Goal: Task Accomplishment & Management: Complete application form

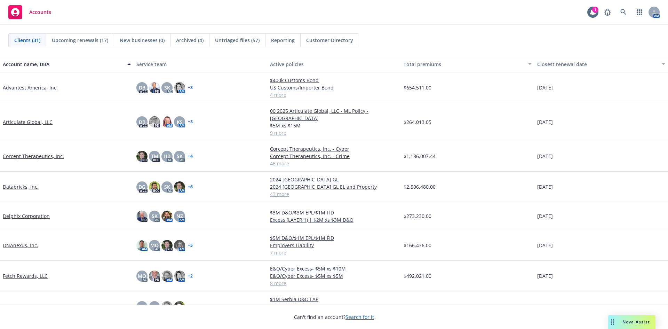
scroll to position [139, 0]
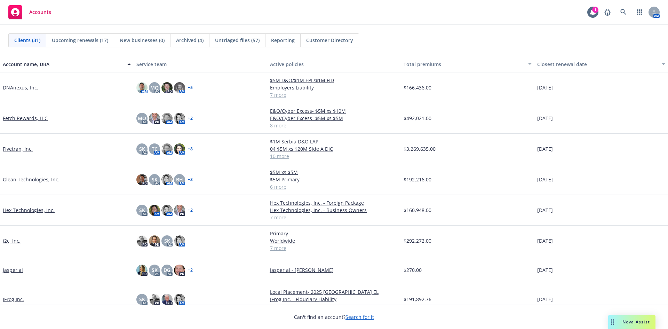
click at [42, 177] on link "Glean Technologies, Inc." at bounding box center [31, 179] width 57 height 7
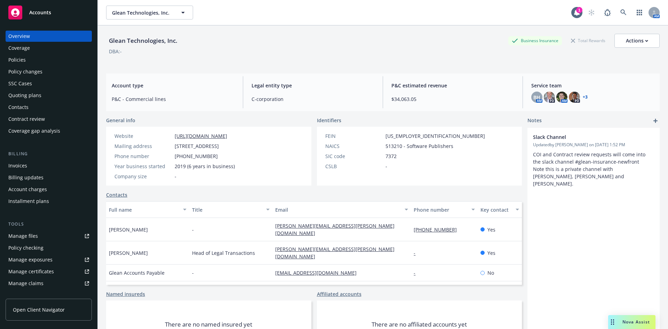
click at [38, 246] on div "Policy checking" at bounding box center [25, 247] width 35 height 11
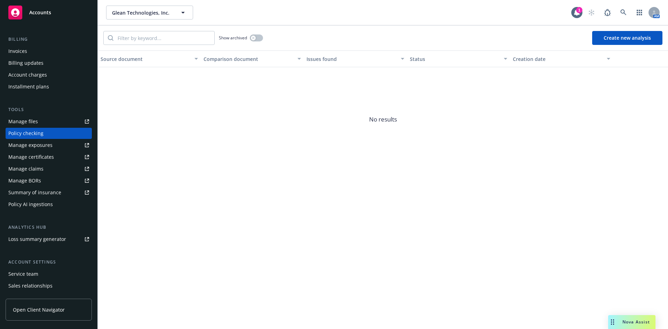
scroll to position [148, 0]
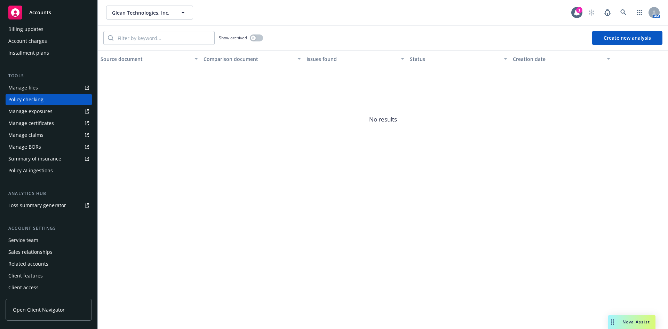
click at [29, 241] on div "Service team" at bounding box center [23, 239] width 30 height 11
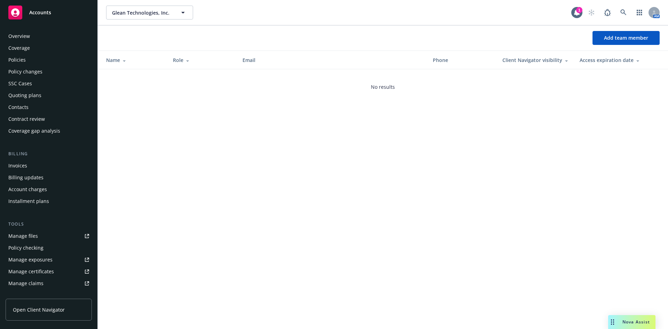
scroll to position [148, 0]
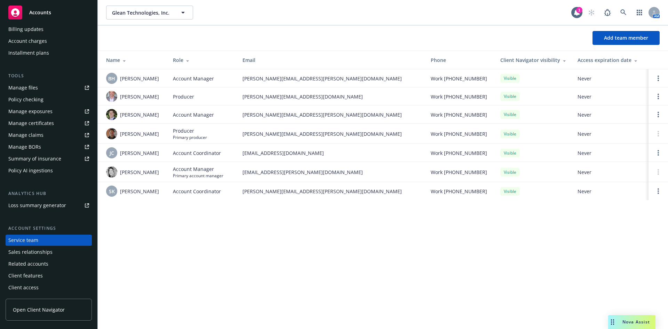
click at [34, 277] on div "Client features" at bounding box center [25, 275] width 34 height 11
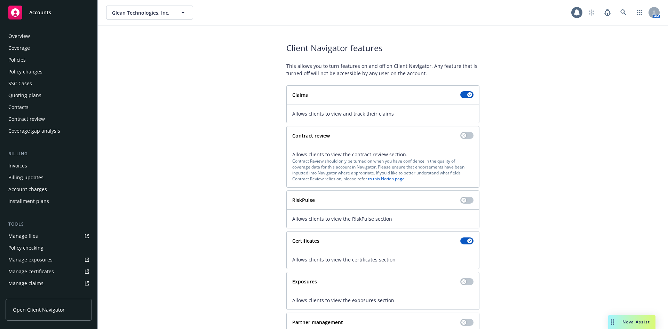
scroll to position [148, 0]
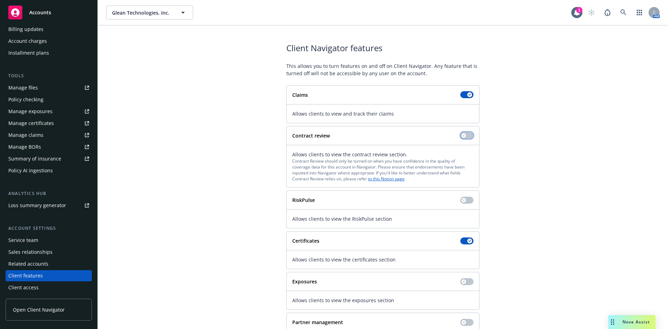
click at [462, 136] on icon "button" at bounding box center [463, 135] width 3 height 3
click at [385, 177] on link "to this Notion page" at bounding box center [386, 179] width 37 height 6
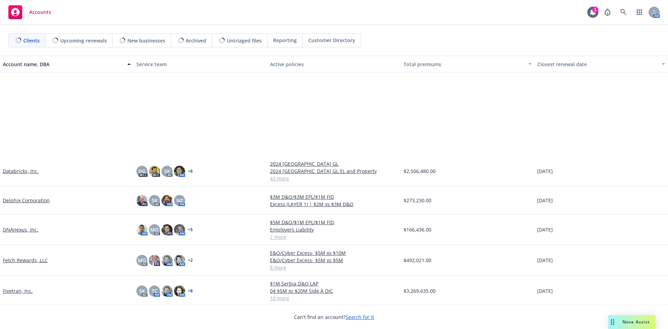
scroll to position [174, 0]
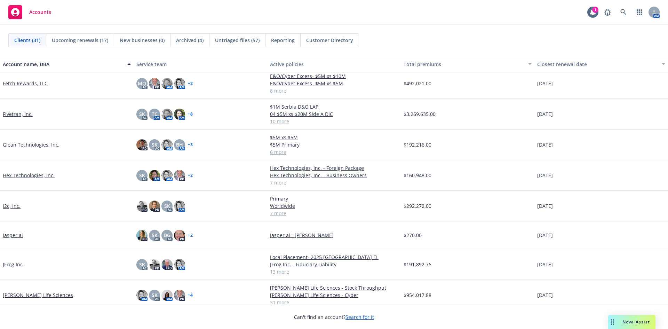
click at [35, 147] on link "Glean Technologies, Inc." at bounding box center [31, 144] width 57 height 7
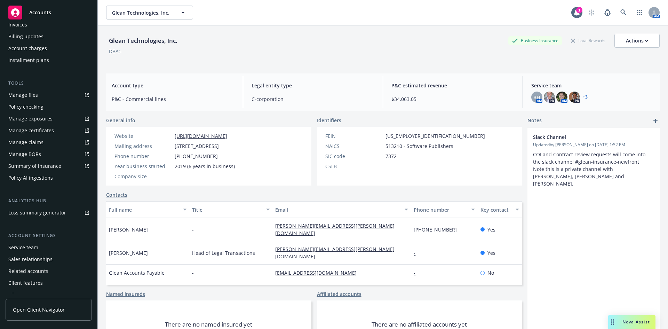
scroll to position [148, 0]
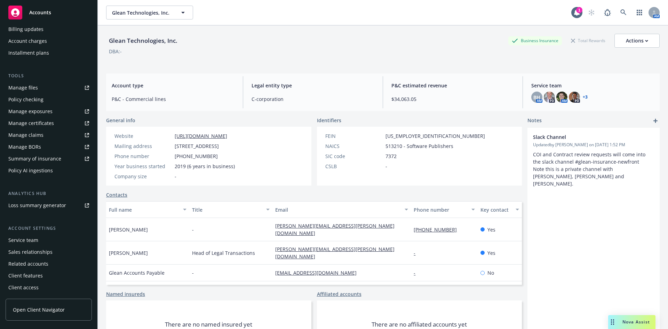
click at [33, 274] on div "Client features" at bounding box center [25, 275] width 34 height 11
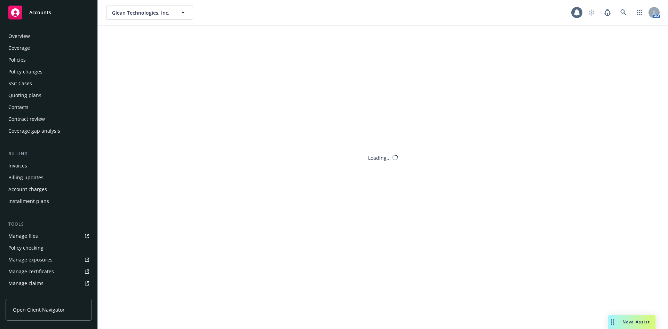
scroll to position [148, 0]
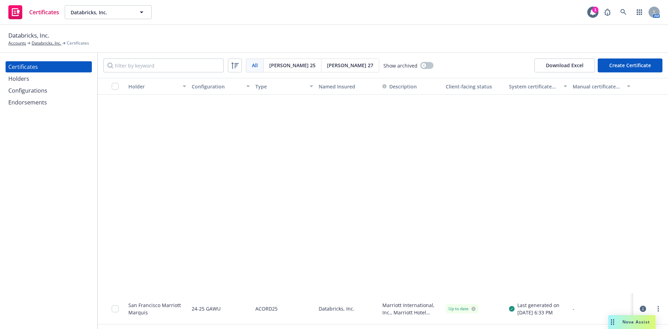
scroll to position [452, 0]
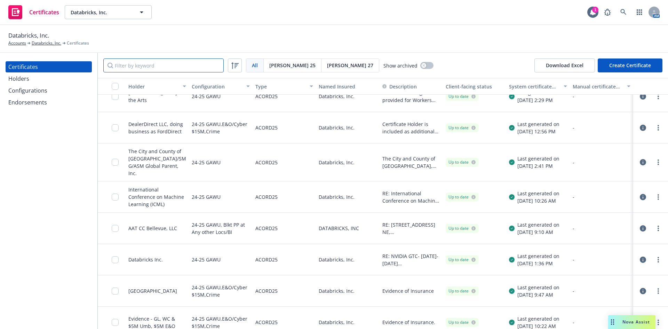
click at [161, 66] on input "Filter by keyword" at bounding box center [163, 65] width 120 height 14
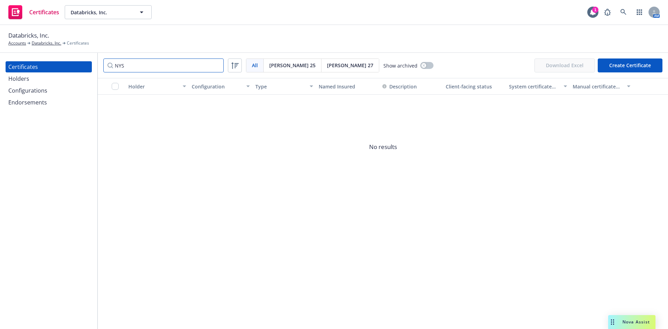
type input "NYS"
drag, startPoint x: 18, startPoint y: 80, endPoint x: 19, endPoint y: 77, distance: 3.5
click at [18, 80] on div "Holders" at bounding box center [18, 78] width 21 height 11
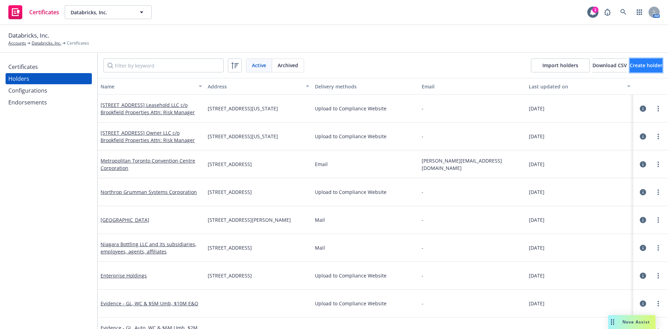
click at [630, 64] on span "Create holder" at bounding box center [646, 65] width 33 height 7
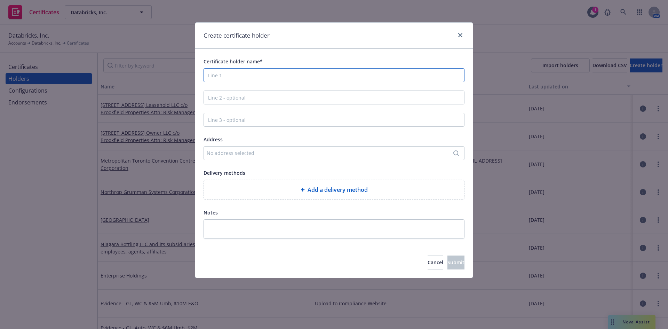
click at [256, 72] on input "Certificate holder name*" at bounding box center [334, 75] width 261 height 14
click at [249, 76] on input "Certificate holder name*" at bounding box center [334, 75] width 261 height 14
type input "NYS OGS Convention and Cultural Events Ofice"
drag, startPoint x: 225, startPoint y: 112, endPoint x: 227, endPoint y: 108, distance: 4.1
click at [225, 112] on div "Certificate holder name* NYS OGS Convention and Cultural Events Ofice Address N…" at bounding box center [334, 147] width 261 height 181
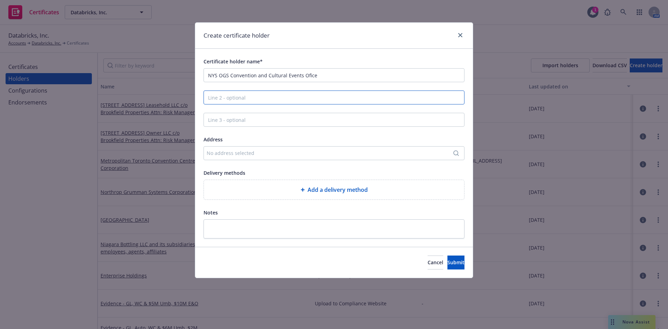
click at [226, 98] on input "Line 2 - optional" at bounding box center [334, 97] width 261 height 14
click at [239, 149] on div "No address selected" at bounding box center [334, 153] width 261 height 14
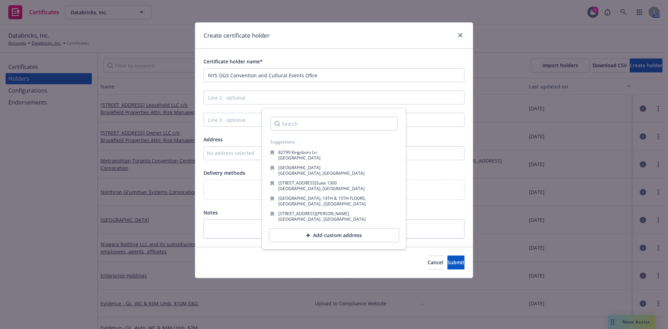
click at [290, 127] on input "Search" at bounding box center [333, 124] width 127 height 14
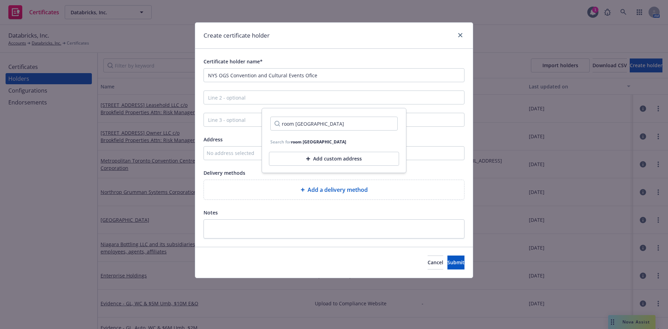
type input "room [GEOGRAPHIC_DATA]"
click at [317, 161] on div "Add custom address" at bounding box center [334, 159] width 130 height 14
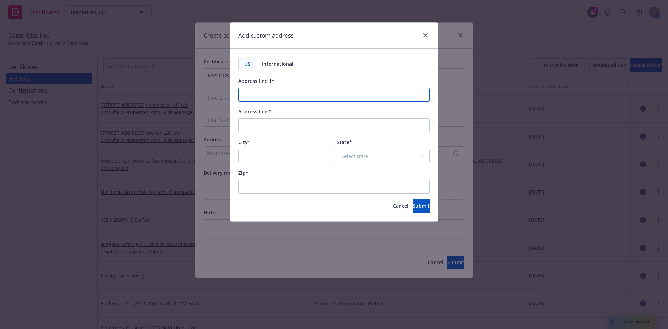
click at [270, 94] on input "Address line 1*" at bounding box center [333, 95] width 191 height 14
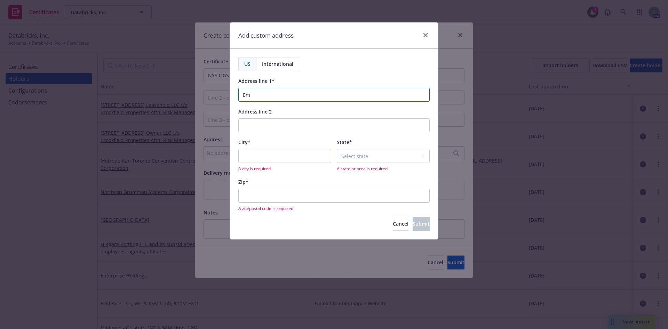
type input "E"
click at [270, 94] on input "Room 120, Cincourse" at bounding box center [333, 95] width 191 height 14
type input "Room 120, Concourse"
click at [253, 126] on input "Address line 2" at bounding box center [333, 125] width 191 height 14
type input "[GEOGRAPHIC_DATA]"
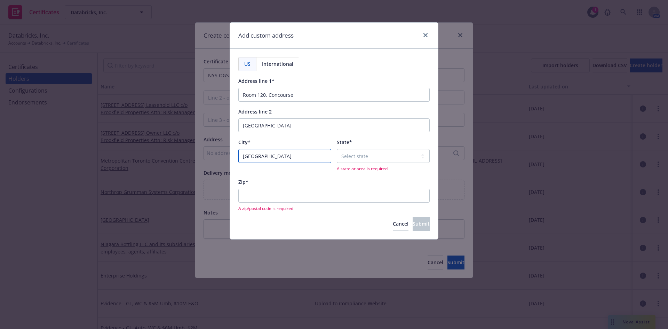
type input "[GEOGRAPHIC_DATA]"
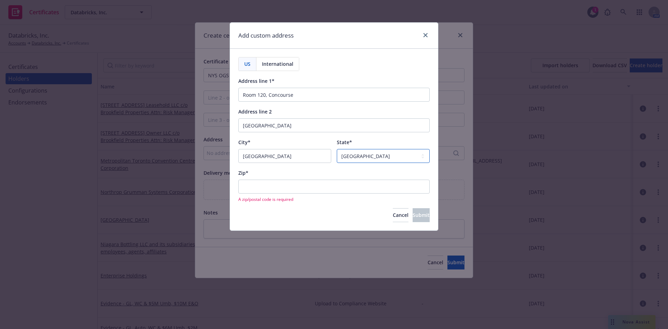
click at [353, 155] on select "Select state [US_STATE] [US_STATE] [US_STATE] [US_STATE] [US_STATE] [PERSON_NAM…" at bounding box center [383, 156] width 93 height 14
select select "NY"
click at [337, 149] on select "Select state [US_STATE] [US_STATE] [US_STATE] [US_STATE] [US_STATE] [PERSON_NAM…" at bounding box center [383, 156] width 93 height 14
click at [273, 188] on input "Zip*" at bounding box center [333, 187] width 191 height 14
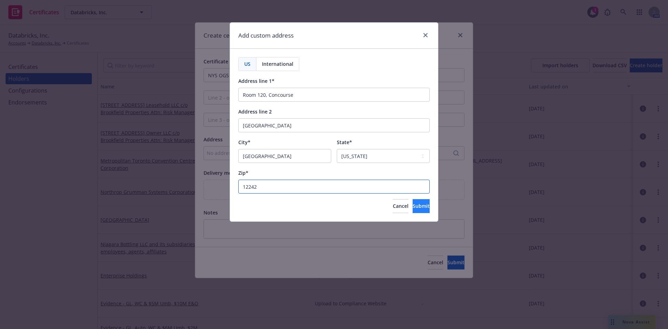
type input "12242"
click at [413, 206] on span "Submit" at bounding box center [421, 205] width 17 height 7
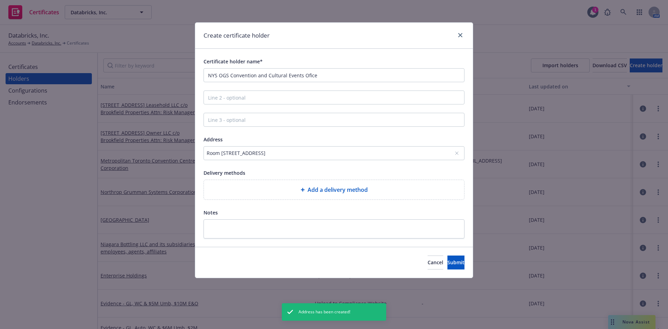
click at [298, 194] on div "Add a delivery method" at bounding box center [334, 189] width 260 height 19
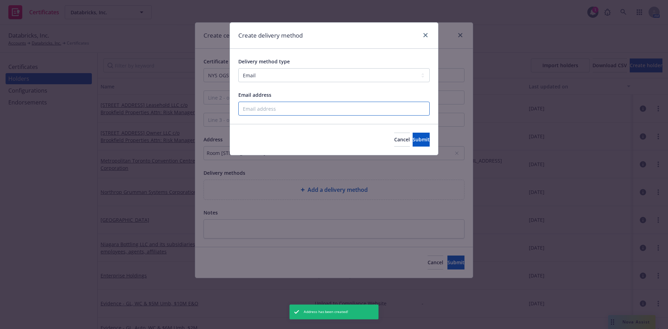
click at [270, 110] on input "Email address" at bounding box center [333, 109] width 191 height 14
drag, startPoint x: 255, startPoint y: 78, endPoint x: 257, endPoint y: 81, distance: 4.2
click at [255, 78] on select "Select delivery method type Email Mail Fax Upload to Compliance Website" at bounding box center [333, 75] width 191 height 14
select select "UPLOAD_TO_COMPLIANCE_WEBSITE"
click at [238, 68] on select "Select delivery method type Email Mail Fax Upload to Compliance Website" at bounding box center [333, 75] width 191 height 14
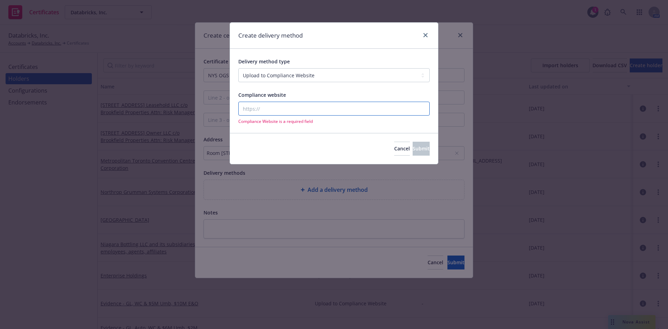
click at [256, 111] on input "Compliance website" at bounding box center [333, 109] width 191 height 14
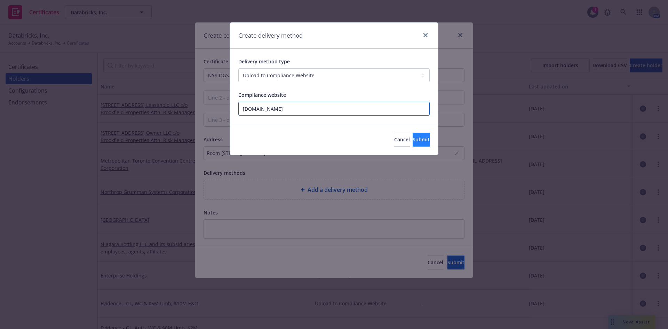
type input "[DOMAIN_NAME]"
click at [413, 143] on button "Submit" at bounding box center [421, 140] width 17 height 14
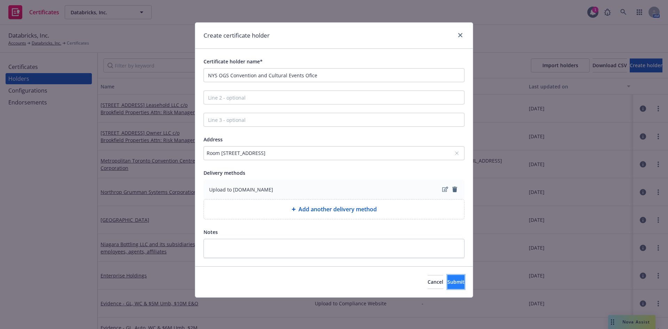
click at [447, 284] on span "Submit" at bounding box center [455, 281] width 17 height 7
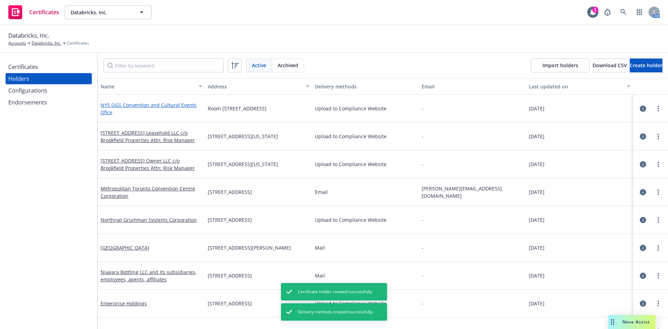
click at [134, 106] on link "NYS OGS Convention and Cultural Events Ofice" at bounding box center [149, 109] width 96 height 14
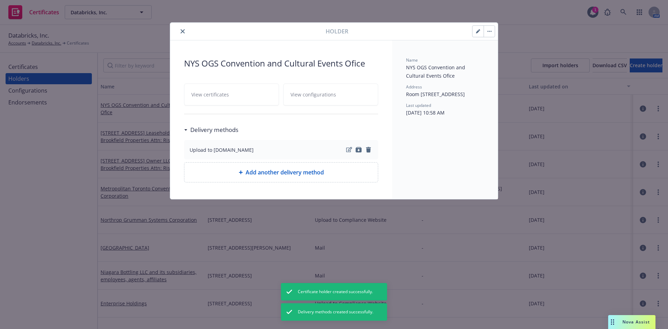
click at [185, 33] on button "close" at bounding box center [182, 31] width 8 height 8
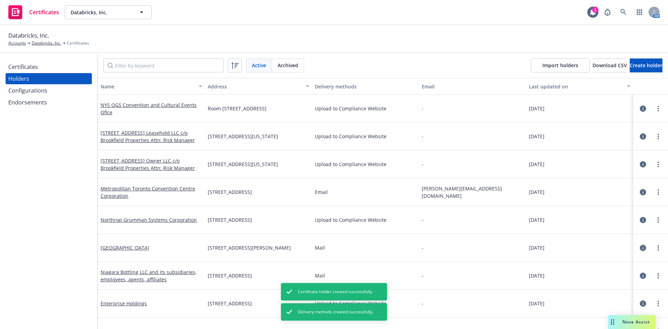
click at [28, 67] on div "Certificates" at bounding box center [23, 66] width 30 height 11
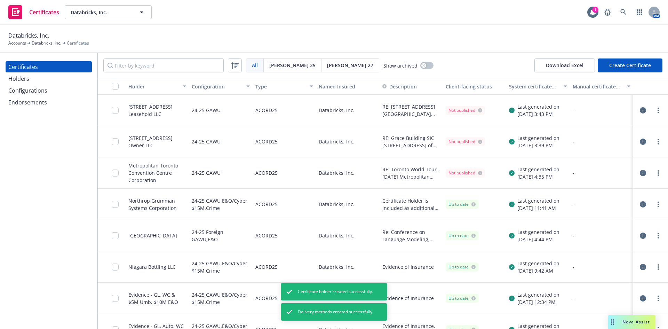
click at [631, 65] on button "Create Certificate" at bounding box center [630, 65] width 65 height 14
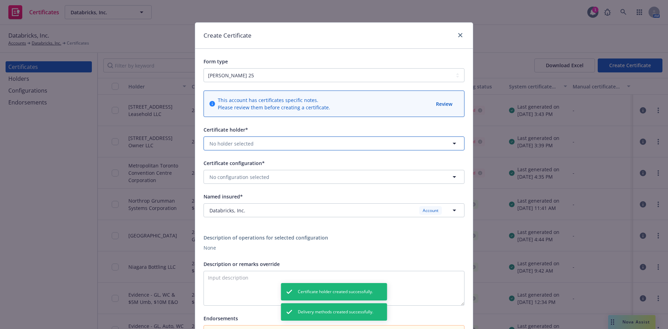
click at [226, 141] on span "No holder selected" at bounding box center [231, 143] width 44 height 7
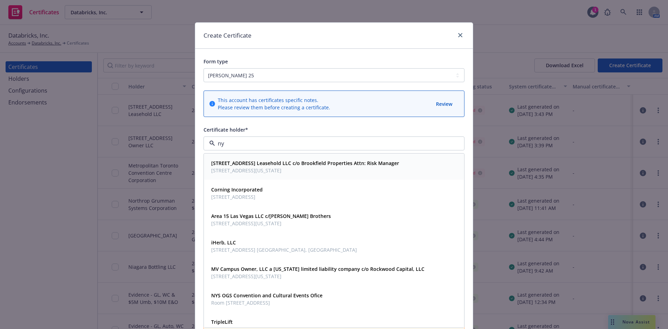
type input "nys"
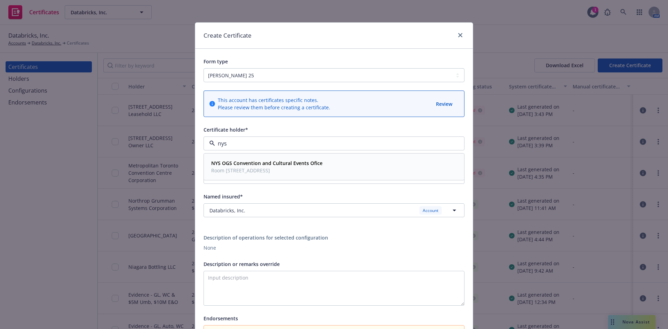
click at [235, 171] on span "Room [STREET_ADDRESS]" at bounding box center [266, 170] width 111 height 7
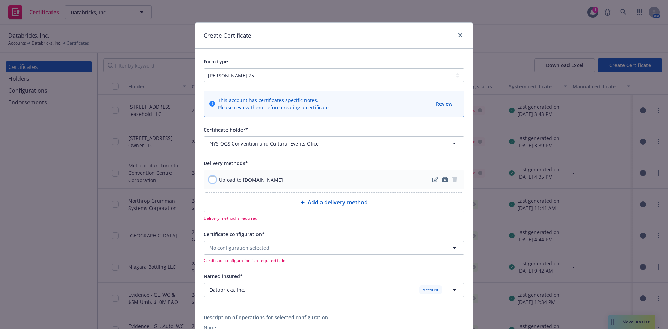
click at [211, 181] on input "checkbox" at bounding box center [212, 179] width 7 height 7
checkbox input "true"
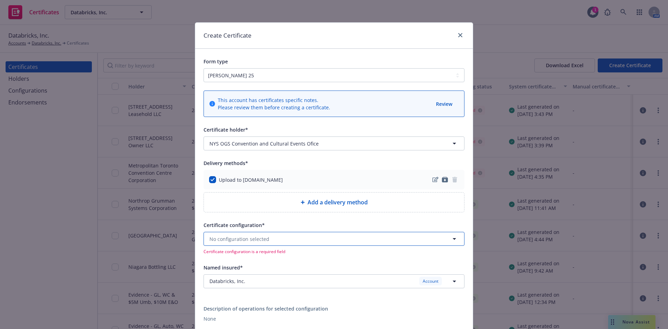
click at [228, 238] on span "No configuration selected" at bounding box center [239, 238] width 60 height 7
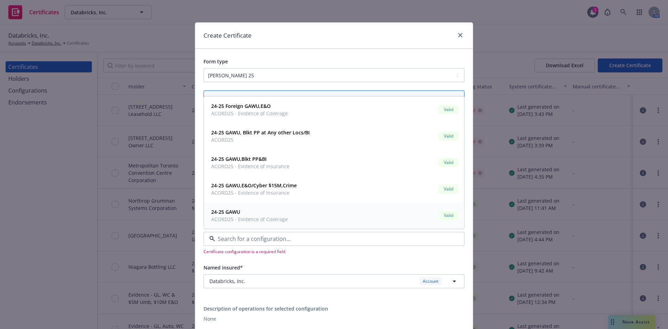
click at [229, 214] on strong "24-25 GAWU" at bounding box center [225, 211] width 29 height 7
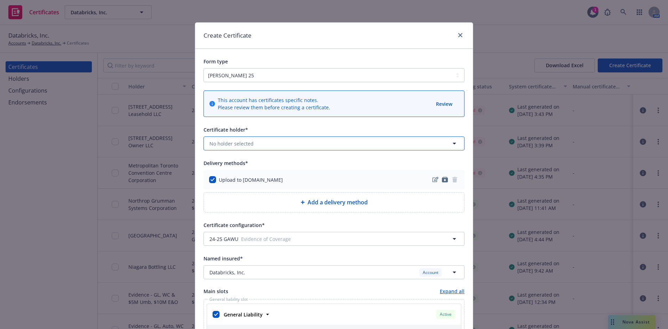
click at [250, 143] on button "No holder selected" at bounding box center [334, 143] width 261 height 14
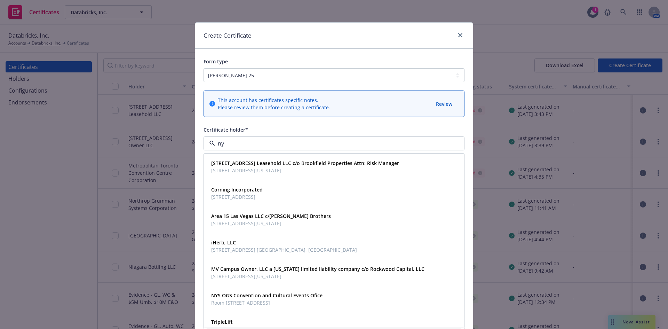
type input "nys"
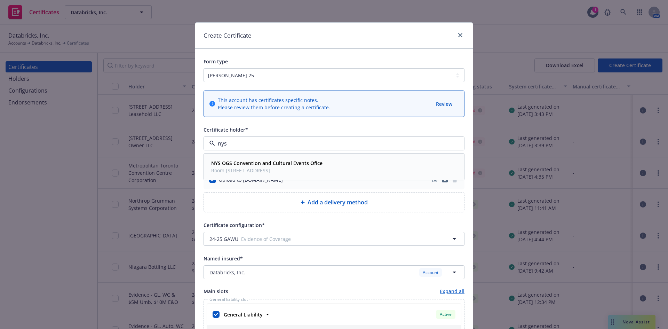
click at [241, 175] on div "NYS OGS Convention and Cultural Events Ofice Room [STREET_ADDRESS]" at bounding box center [265, 166] width 115 height 17
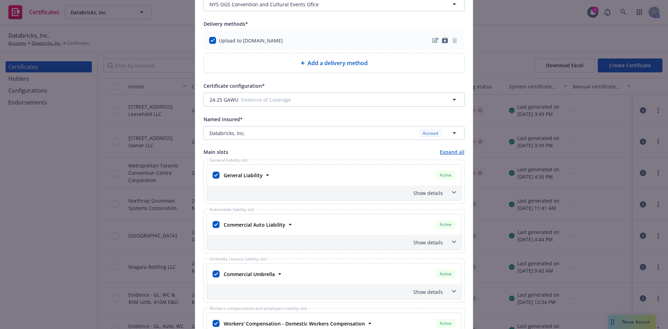
scroll to position [209, 0]
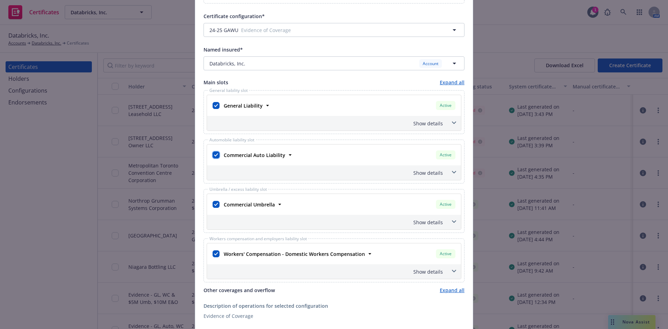
click at [213, 153] on input "checkbox" at bounding box center [216, 154] width 7 height 7
checkbox input "false"
click at [215, 204] on input "checkbox" at bounding box center [216, 204] width 7 height 7
checkbox input "false"
click at [215, 254] on input "checkbox" at bounding box center [216, 253] width 7 height 7
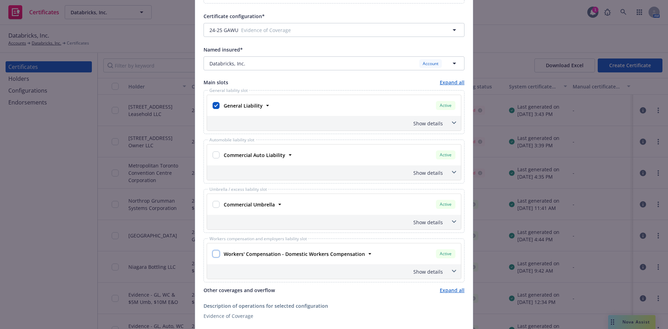
checkbox input "false"
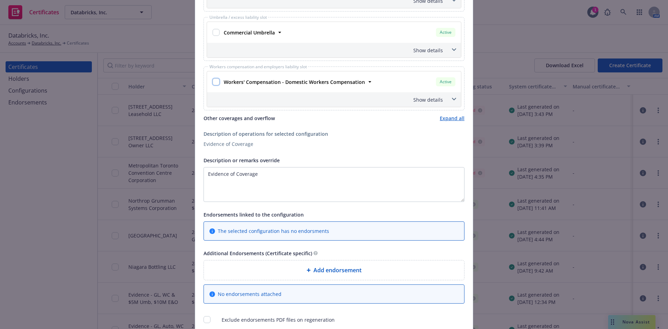
scroll to position [383, 0]
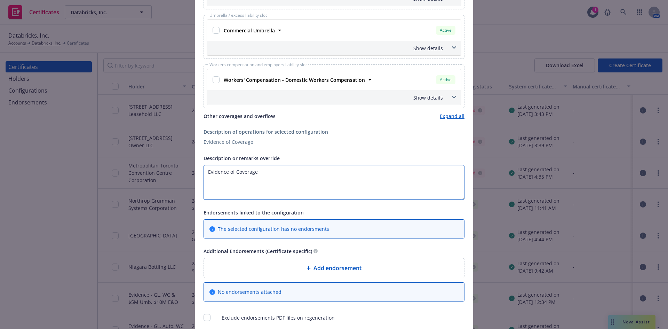
drag, startPoint x: 262, startPoint y: 174, endPoint x: 159, endPoint y: 176, distance: 103.0
click at [159, 176] on div "Create Certificate Form type [PERSON_NAME] 25 [PERSON_NAME] 27 [PERSON_NAME] 28…" at bounding box center [334, 164] width 668 height 329
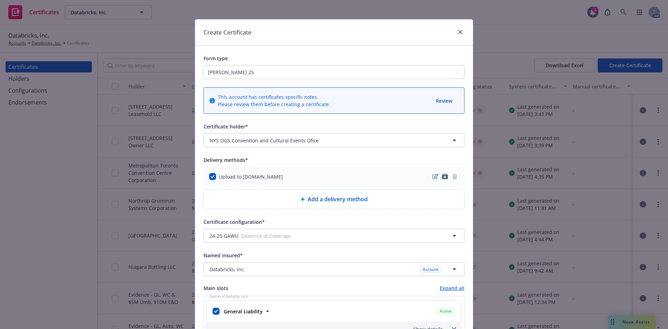
scroll to position [0, 0]
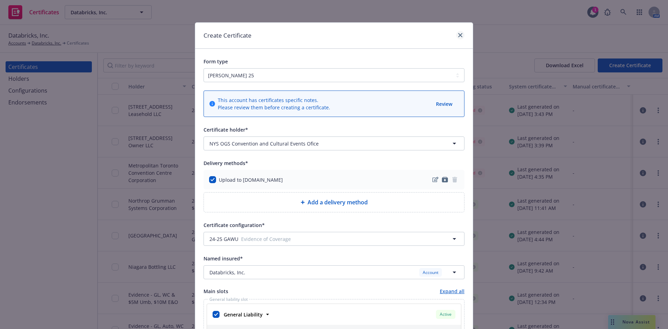
type textarea "RE: [GEOGRAPHIC_DATA]- [DATE]"
click at [458, 35] on icon "close" at bounding box center [460, 35] width 4 height 4
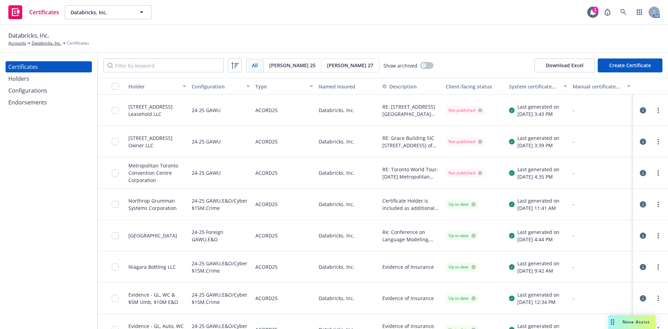
click at [33, 79] on div "Holders" at bounding box center [48, 78] width 81 height 11
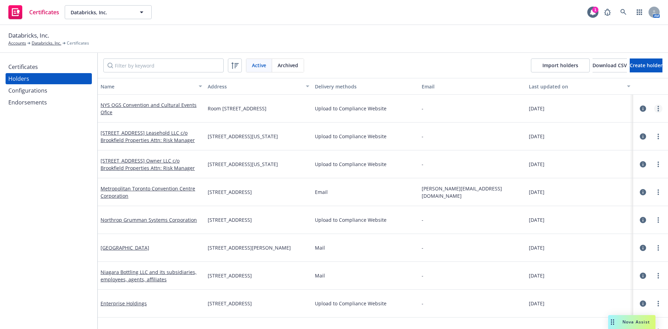
click at [654, 109] on link "more" at bounding box center [658, 108] width 8 height 8
click at [598, 125] on link "Edit" at bounding box center [613, 123] width 77 height 14
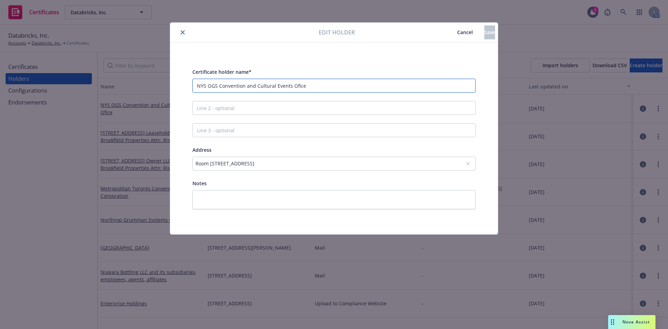
drag, startPoint x: 218, startPoint y: 85, endPoint x: 185, endPoint y: 85, distance: 33.4
click at [185, 85] on div "Certificate holder name* NYS OGS Convention and Cultural Events Ofice Address […" at bounding box center [334, 138] width 300 height 158
drag, startPoint x: 223, startPoint y: 86, endPoint x: 352, endPoint y: 87, distance: 128.7
click at [352, 87] on input "Convention and Cultural Events Ofice" at bounding box center [333, 86] width 283 height 14
type input "Convention Center"
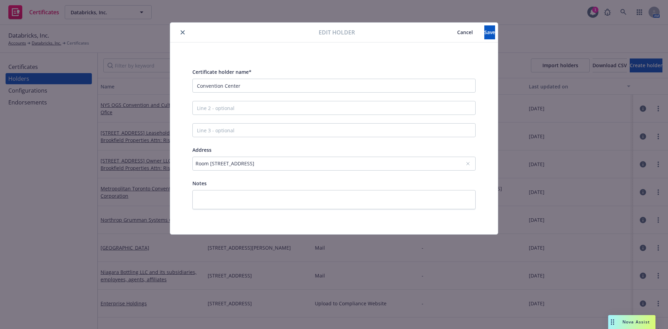
click at [443, 164] on div "Room [STREET_ADDRESS]" at bounding box center [331, 163] width 270 height 7
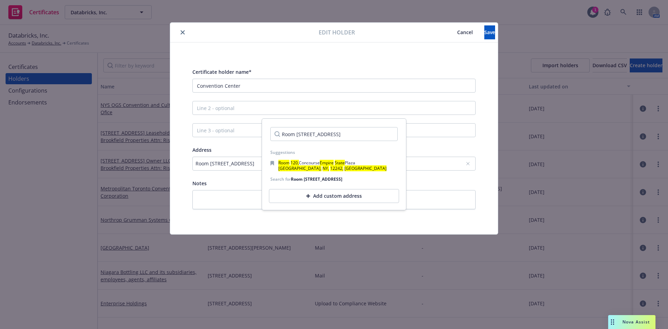
click at [333, 202] on div "Add custom address" at bounding box center [334, 196] width 130 height 14
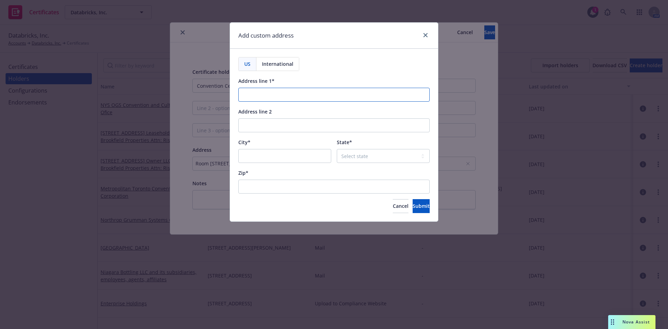
click at [285, 97] on input "Address line 1*" at bounding box center [333, 95] width 191 height 14
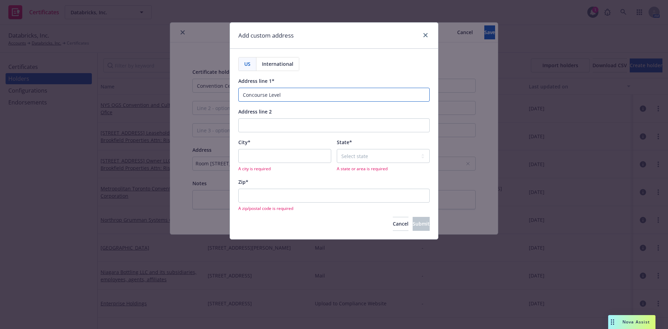
type input "Concourse Level"
type input "[GEOGRAPHIC_DATA]"
click at [355, 158] on select "Select state [US_STATE] [US_STATE] [US_STATE] [US_STATE] [US_STATE] [PERSON_NAM…" at bounding box center [383, 156] width 93 height 14
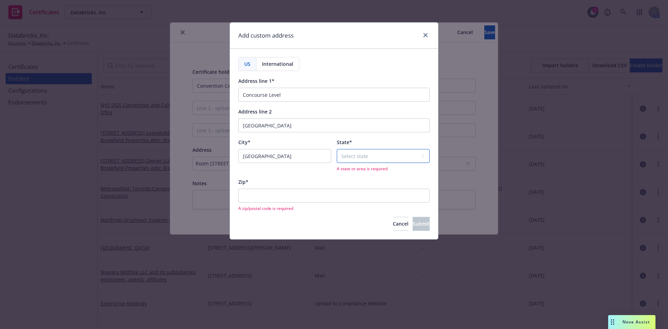
click at [355, 158] on select "Select state [US_STATE] [US_STATE] [US_STATE] [US_STATE] [US_STATE] [PERSON_NAM…" at bounding box center [383, 156] width 93 height 14
select select "NY"
click at [337, 149] on select "Select state [US_STATE] [US_STATE] [US_STATE] [US_STATE] [US_STATE] [PERSON_NAM…" at bounding box center [383, 156] width 93 height 14
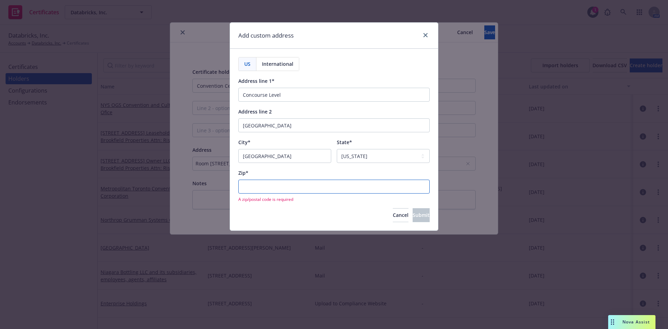
click at [283, 190] on input "Zip*" at bounding box center [333, 187] width 191 height 14
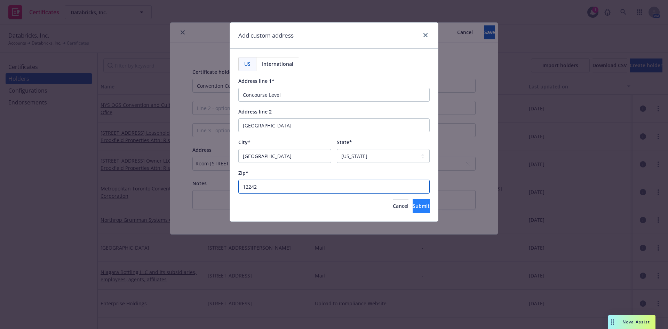
type input "12242"
click at [419, 206] on button "Submit" at bounding box center [421, 206] width 17 height 14
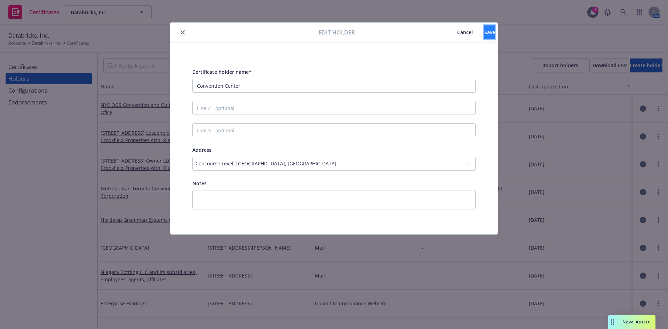
click at [484, 33] on span "Save" at bounding box center [489, 32] width 11 height 7
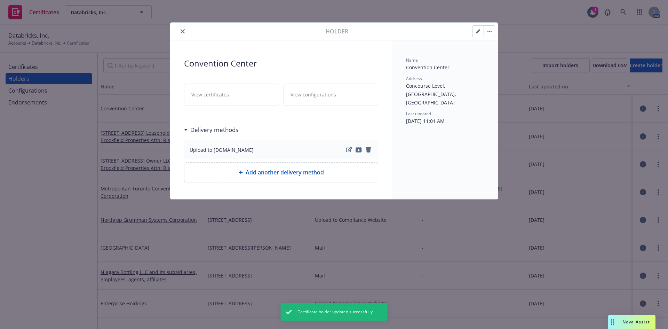
click at [183, 30] on icon "close" at bounding box center [183, 31] width 4 height 4
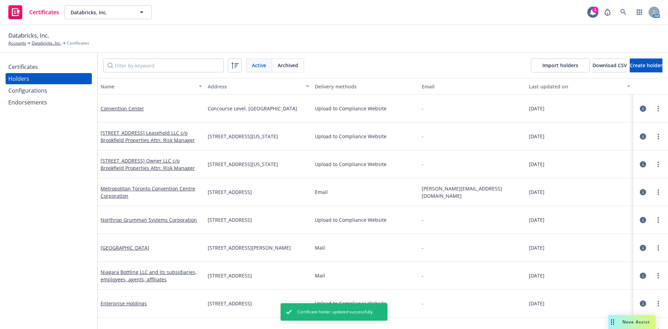
click at [32, 70] on div "Certificates" at bounding box center [23, 66] width 30 height 11
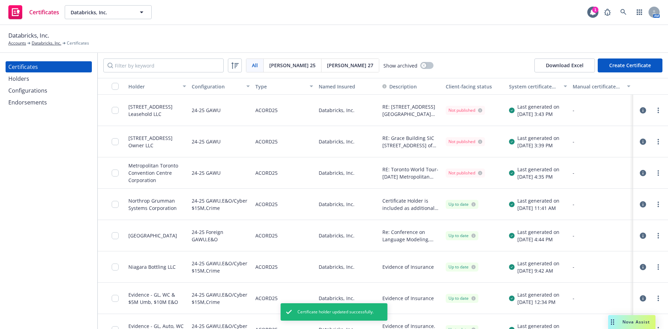
click at [619, 67] on button "Create Certificate" at bounding box center [630, 65] width 65 height 14
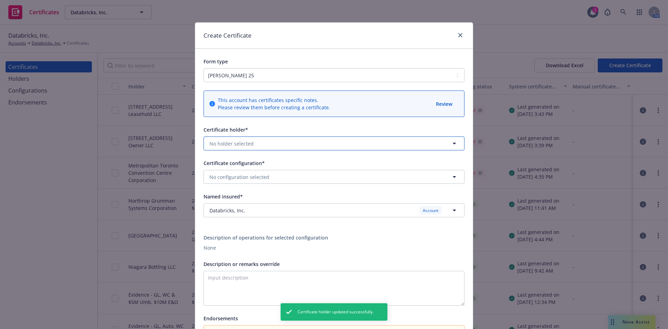
click at [222, 146] on span "No holder selected" at bounding box center [231, 143] width 44 height 7
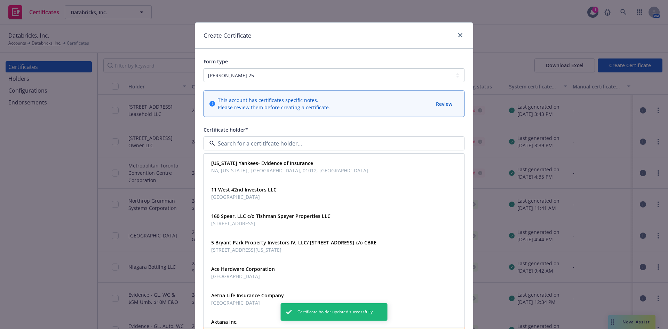
click at [268, 125] on div "This account has certificates specific notes. Please review them before creatin…" at bounding box center [334, 217] width 278 height 270
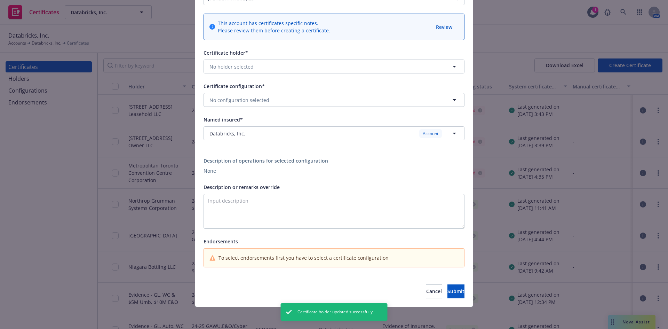
scroll to position [77, 0]
click at [227, 101] on span "No configuration selected" at bounding box center [239, 99] width 60 height 7
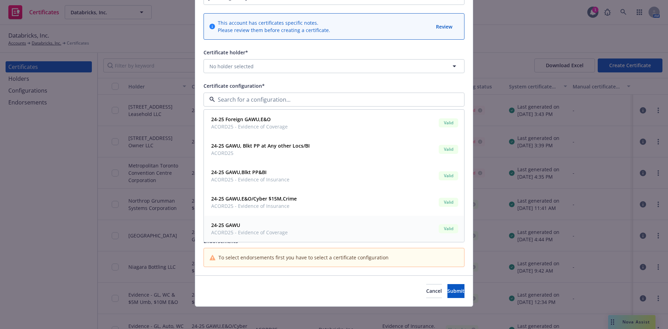
click at [228, 225] on strong "24-25 GAWU" at bounding box center [225, 225] width 29 height 7
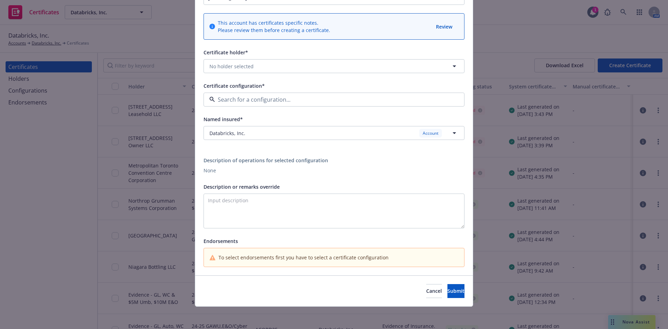
type textarea "Evidence of Coverage"
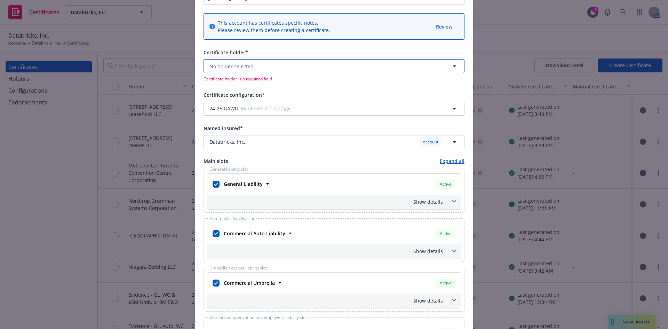
click at [235, 69] on span "No holder selected" at bounding box center [231, 66] width 44 height 7
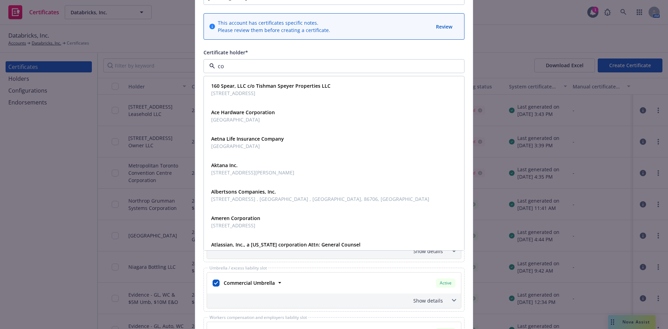
type input "con"
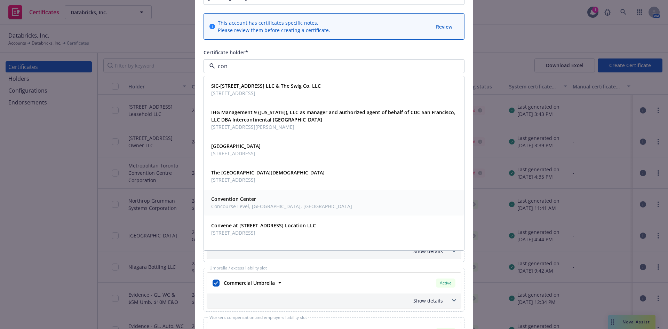
click at [241, 202] on strong "Convention Center" at bounding box center [233, 199] width 45 height 7
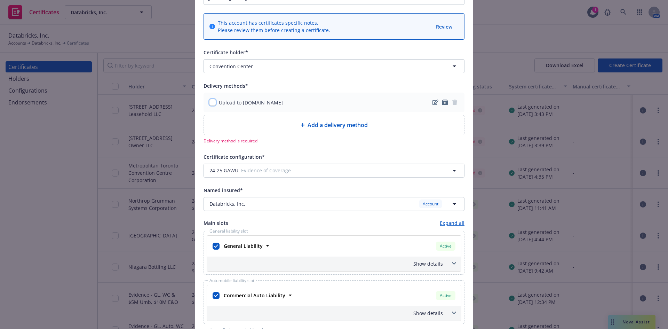
click at [211, 104] on input "checkbox" at bounding box center [212, 102] width 7 height 7
checkbox input "true"
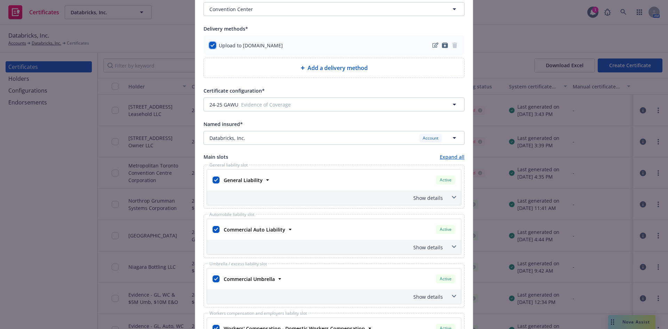
scroll to position [182, 0]
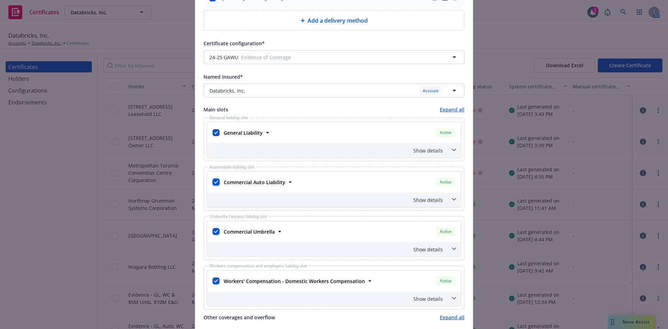
click at [213, 183] on input "checkbox" at bounding box center [216, 181] width 7 height 7
checkbox input "false"
click at [213, 231] on input "checkbox" at bounding box center [216, 231] width 7 height 7
checkbox input "false"
click at [213, 281] on input "checkbox" at bounding box center [216, 280] width 7 height 7
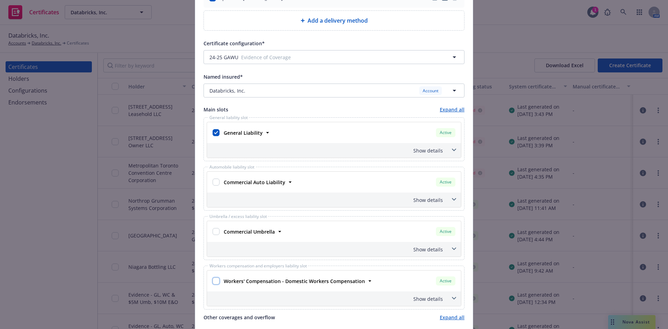
checkbox input "false"
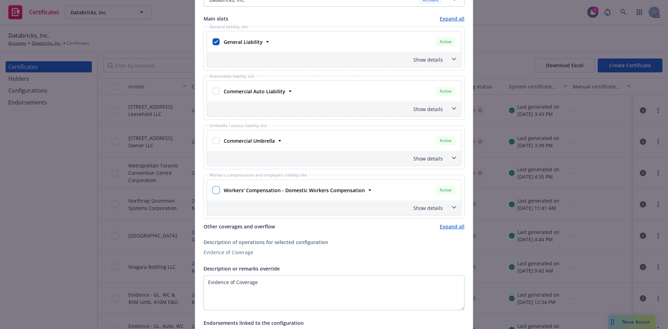
scroll to position [356, 0]
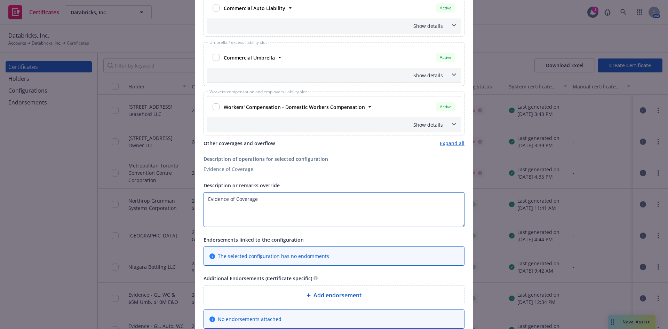
drag, startPoint x: 255, startPoint y: 204, endPoint x: 150, endPoint y: 202, distance: 105.8
click at [150, 202] on div "Create Certificate Form type [PERSON_NAME] 25 [PERSON_NAME] 27 [PERSON_NAME] 28…" at bounding box center [334, 164] width 668 height 329
drag, startPoint x: 242, startPoint y: 189, endPoint x: 239, endPoint y: 193, distance: 6.0
click at [242, 189] on span "Description or remarks override" at bounding box center [242, 185] width 76 height 7
click at [242, 192] on textarea "RE:" at bounding box center [334, 209] width 261 height 35
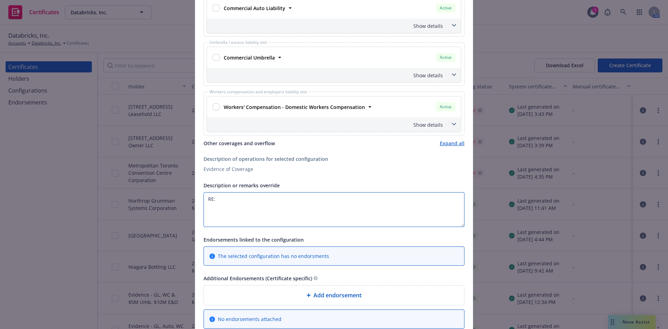
paste textarea "[GEOGRAPHIC_DATA] on [DATE]"
drag, startPoint x: 302, startPoint y: 200, endPoint x: 306, endPoint y: 200, distance: 3.8
click at [306, 200] on textarea "RE: [GEOGRAPHIC_DATA] on [DATE]" at bounding box center [334, 209] width 261 height 35
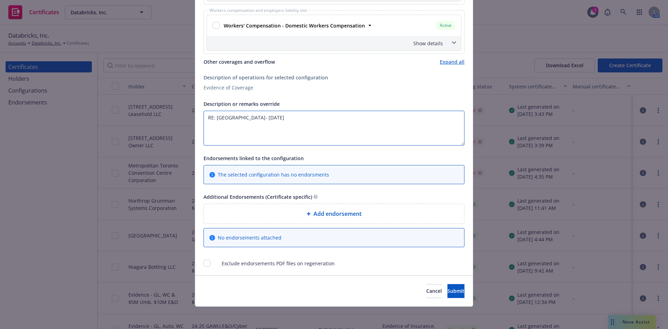
click at [399, 120] on textarea "RE: [GEOGRAPHIC_DATA]- [DATE]" at bounding box center [334, 128] width 261 height 35
click at [204, 128] on textarea "RE: [GEOGRAPHIC_DATA]- [DATE]" at bounding box center [334, 128] width 261 height 35
paste textarea "The People of the State of [US_STATE] and its officers, agents, and employees"
click at [234, 125] on textarea "RE: [GEOGRAPHIC_DATA]- [DATE] The People of the State of [US_STATE] and its off…" at bounding box center [334, 128] width 261 height 35
click at [401, 126] on textarea "RE: [GEOGRAPHIC_DATA]- [DATE] The People of the State of [US_STATE] and its off…" at bounding box center [334, 128] width 261 height 35
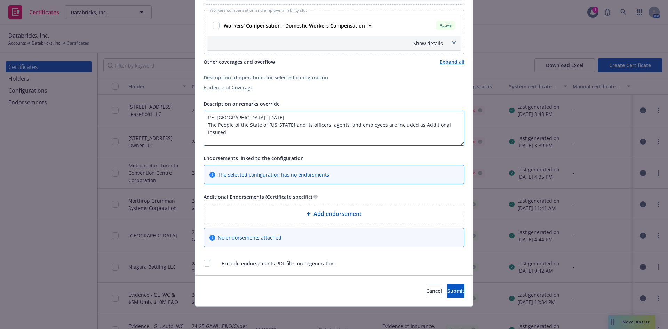
paste textarea "as respects [General Liability/Automobile Liability/Umbrella Liability], but on…"
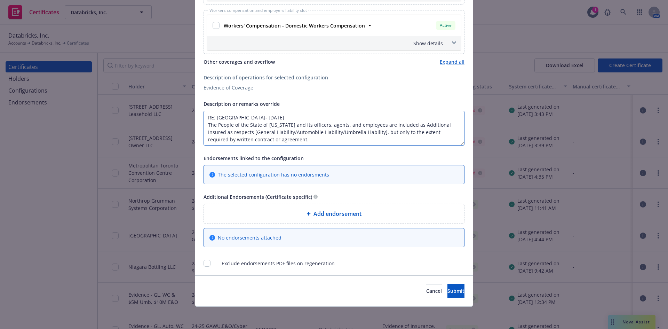
drag, startPoint x: 251, startPoint y: 133, endPoint x: 265, endPoint y: 134, distance: 14.0
click at [252, 133] on textarea "RE: [GEOGRAPHIC_DATA]- [DATE] The People of the State of [US_STATE] and its off…" at bounding box center [334, 128] width 261 height 35
drag, startPoint x: 288, startPoint y: 131, endPoint x: 376, endPoint y: 132, distance: 88.4
click at [376, 132] on textarea "RE: [GEOGRAPHIC_DATA]- [DATE] The People of the State of [US_STATE] and its off…" at bounding box center [334, 128] width 261 height 35
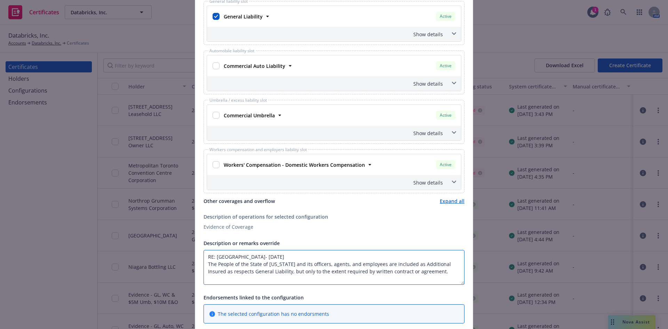
scroll to position [124, 0]
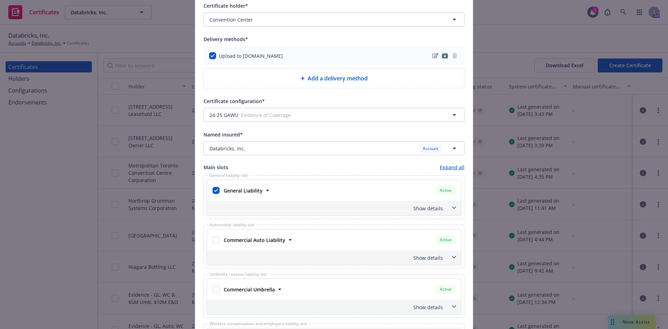
type textarea "RE: [GEOGRAPHIC_DATA]- [DATE] The People of the State of [US_STATE] and its off…"
click at [216, 240] on input "checkbox" at bounding box center [216, 239] width 7 height 7
checkbox input "true"
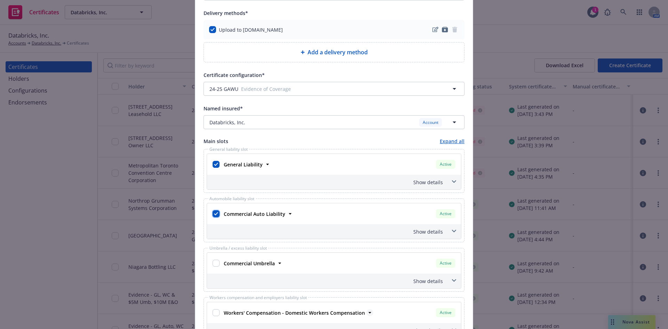
scroll to position [263, 0]
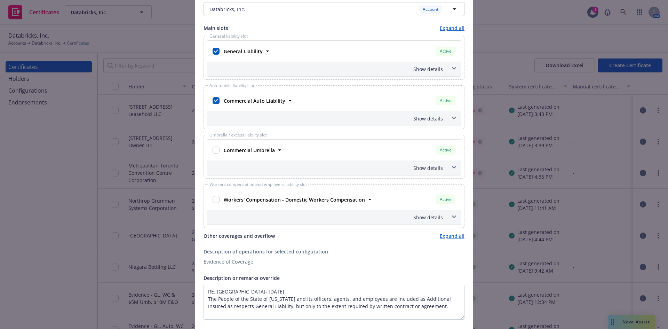
click at [452, 69] on icon at bounding box center [454, 68] width 4 height 3
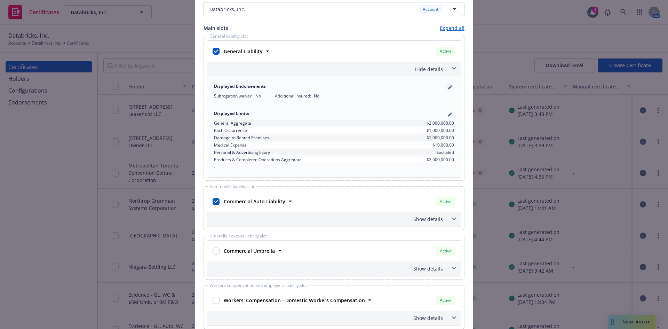
click at [448, 86] on icon "pencil" at bounding box center [450, 87] width 4 height 4
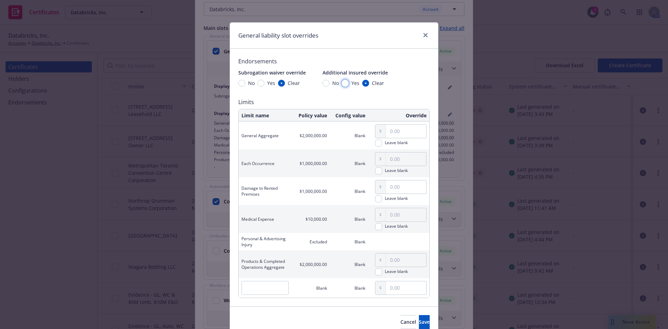
click at [342, 82] on input "Yes" at bounding box center [345, 83] width 7 height 7
radio input "true"
click at [419, 324] on span "Save" at bounding box center [424, 321] width 11 height 7
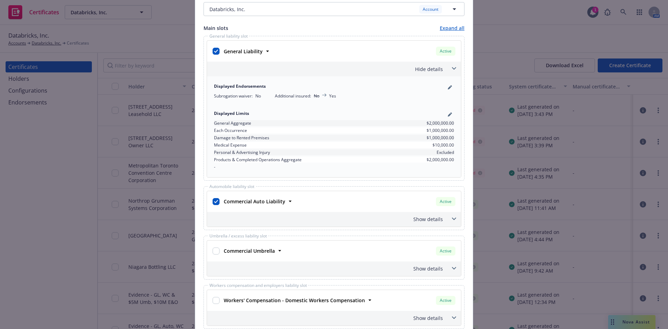
click at [454, 70] on span at bounding box center [453, 68] width 11 height 11
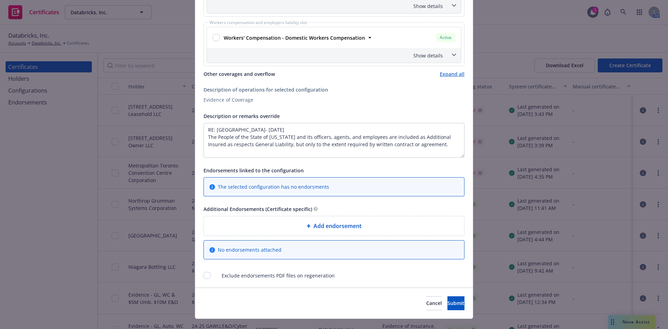
scroll to position [437, 0]
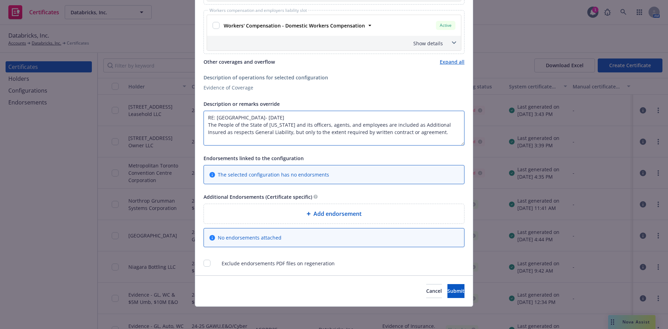
click at [434, 133] on textarea "RE: [GEOGRAPHIC_DATA]- [DATE] The People of the State of [US_STATE] and its off…" at bounding box center [334, 128] width 261 height 35
type textarea "RE: [GEOGRAPHIC_DATA]- [DATE] The People of the State of [US_STATE] and its off…"
click at [447, 289] on span "Submit" at bounding box center [455, 290] width 17 height 7
